Goal: Communication & Community: Connect with others

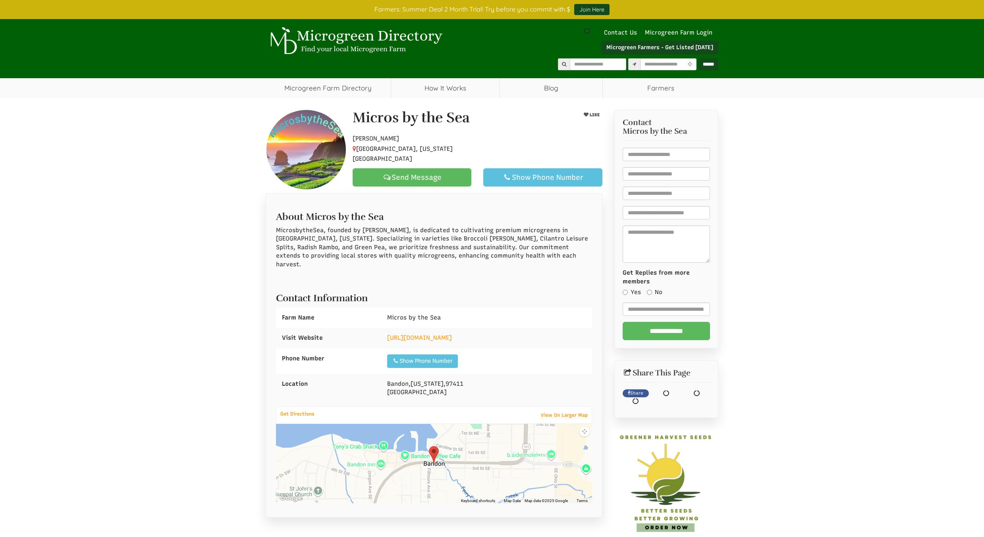
click at [227, 252] on div "Micros by the Sea LIKE Hobby Farmer Bandon, [US_STATE], 97411 Send Message Show…" at bounding box center [492, 319] width 984 height 443
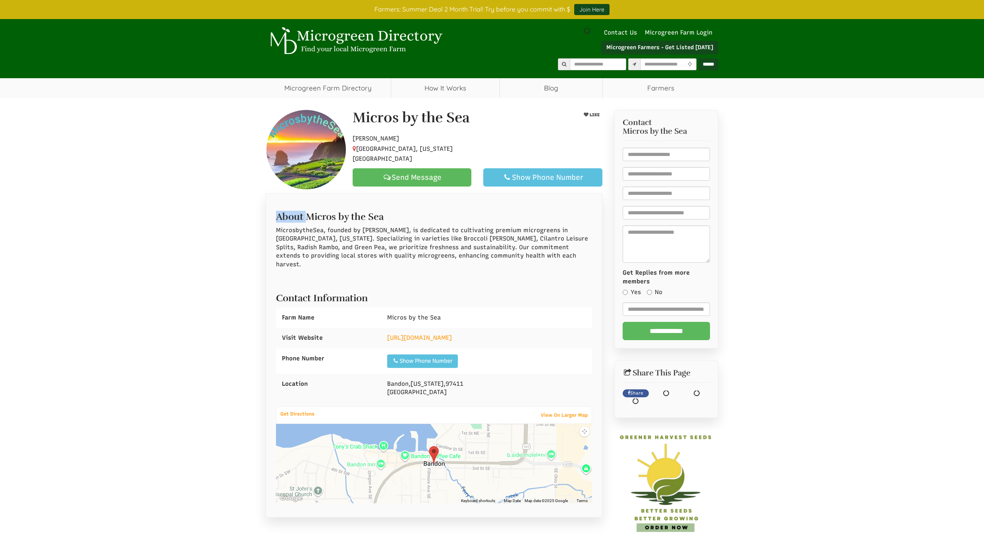
click at [227, 251] on div "Micros by the Sea LIKE Hobby Farmer Bandon, [US_STATE], 97411 Send Message Show…" at bounding box center [492, 319] width 984 height 443
click at [217, 251] on div "Micros by the Sea LIKE Hobby Farmer Bandon, [US_STATE], 97411 Send Message Show…" at bounding box center [492, 319] width 984 height 443
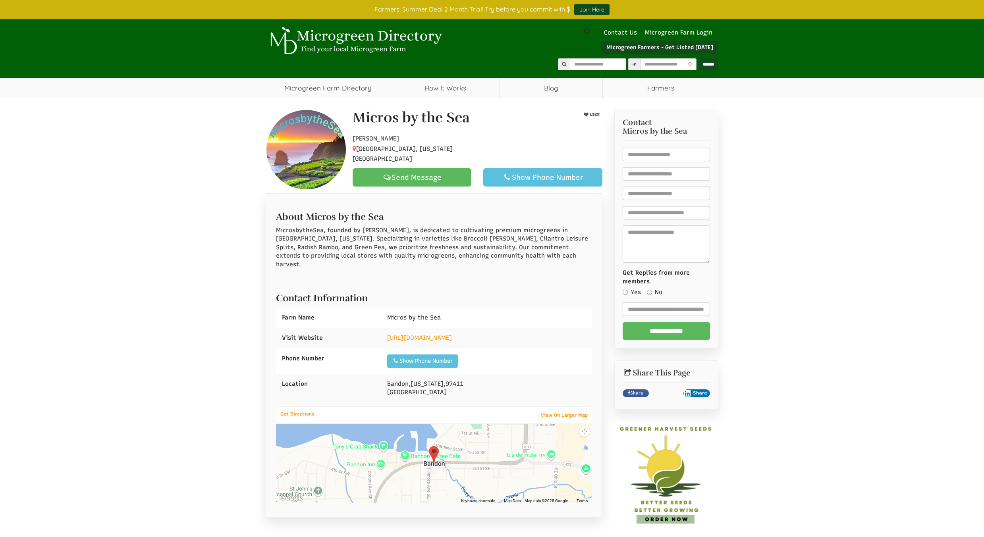
click at [244, 230] on div "Micros by the Sea LIKE Hobby Farmer Bandon, [US_STATE], 97411 Send Message Show…" at bounding box center [492, 319] width 984 height 443
click at [198, 220] on div "Micros by the Sea LIKE Hobby Farmer Bandon, [US_STATE], 97411 Send Message Show…" at bounding box center [492, 319] width 984 height 443
click at [193, 214] on div "Micros by the Sea LIKE Hobby Farmer Bandon, [US_STATE], 97411 Send Message Show…" at bounding box center [492, 319] width 984 height 443
select select "Language Translate Widget"
click at [190, 211] on div "Micros by the Sea LIKE Hobby Farmer Bandon, [US_STATE], 97411 Send Message Show…" at bounding box center [492, 319] width 984 height 443
